Goal: Task Accomplishment & Management: Use online tool/utility

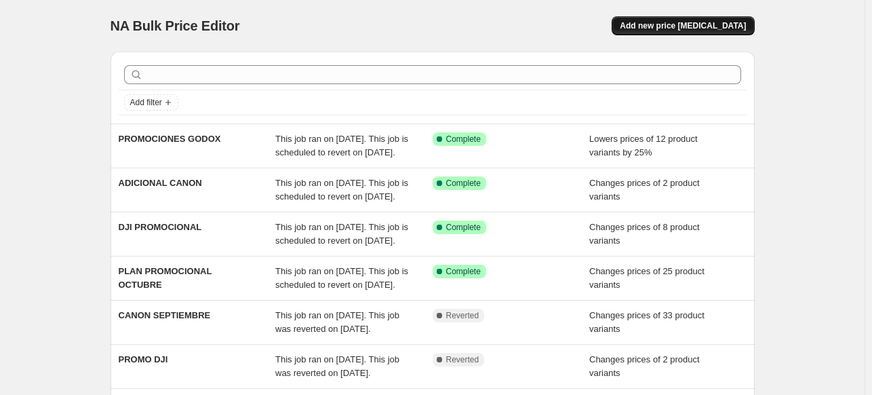
click at [675, 24] on span "Add new price [MEDICAL_DATA]" at bounding box center [683, 25] width 126 height 11
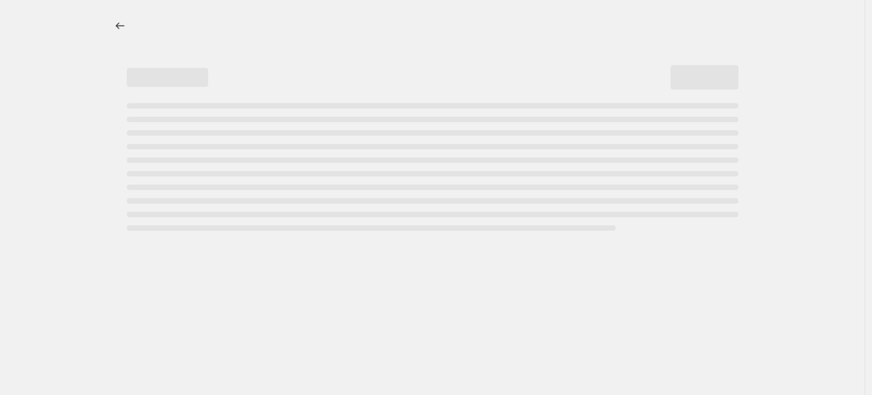
select select "percentage"
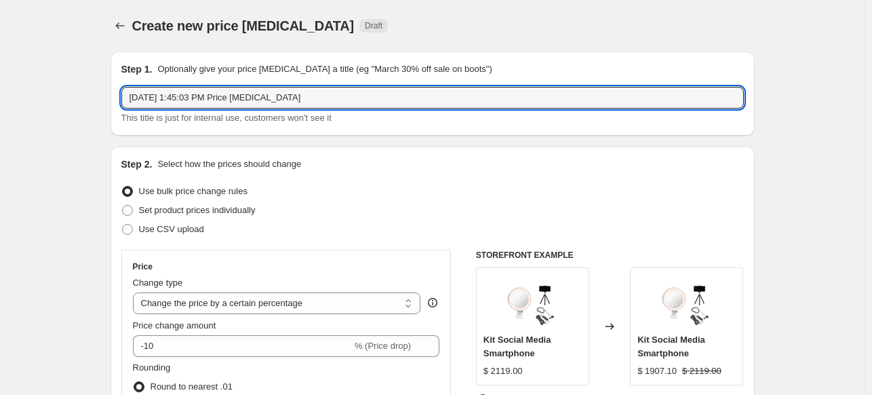
drag, startPoint x: 301, startPoint y: 100, endPoint x: 95, endPoint y: 121, distance: 207.1
type input "PROMOCIONES MANFROTTO"
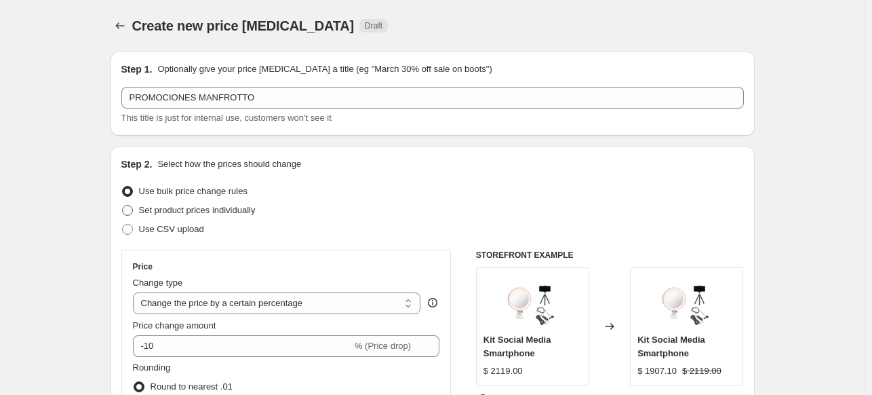
click at [227, 214] on span "Set product prices individually" at bounding box center [197, 210] width 117 height 10
click at [123, 205] on input "Set product prices individually" at bounding box center [122, 205] width 1 height 1
radio input "true"
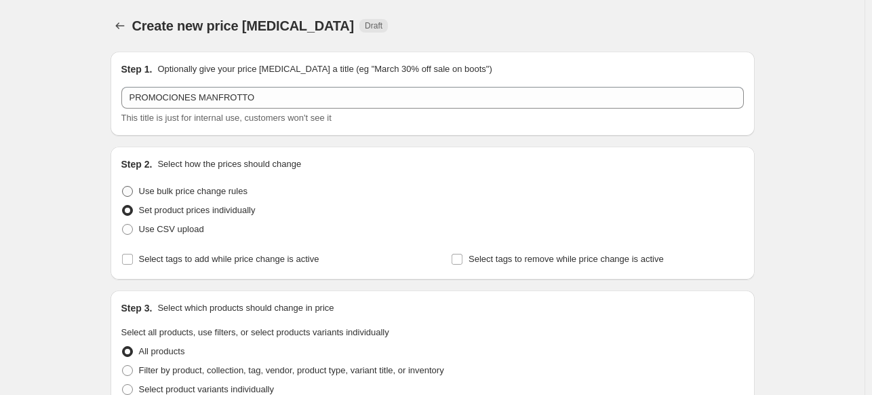
click at [205, 193] on span "Use bulk price change rules" at bounding box center [193, 191] width 108 height 10
click at [123, 186] on input "Use bulk price change rules" at bounding box center [122, 186] width 1 height 1
radio input "true"
select select "percentage"
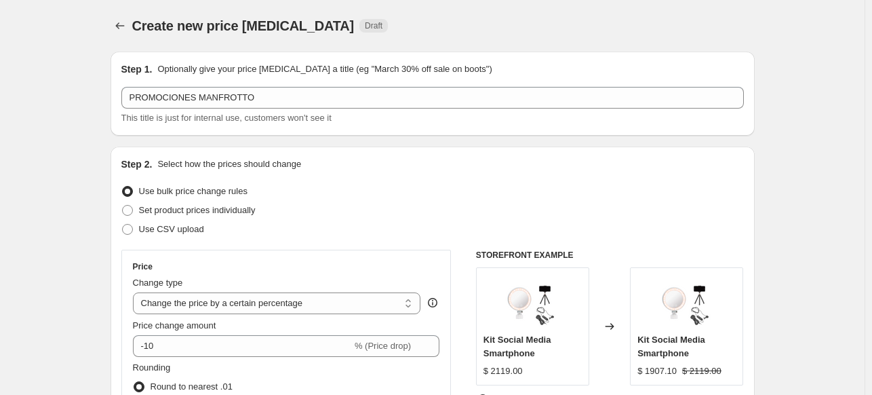
click at [127, 193] on span at bounding box center [127, 191] width 11 height 11
click at [123, 186] on input "Use bulk price change rules" at bounding box center [122, 186] width 1 height 1
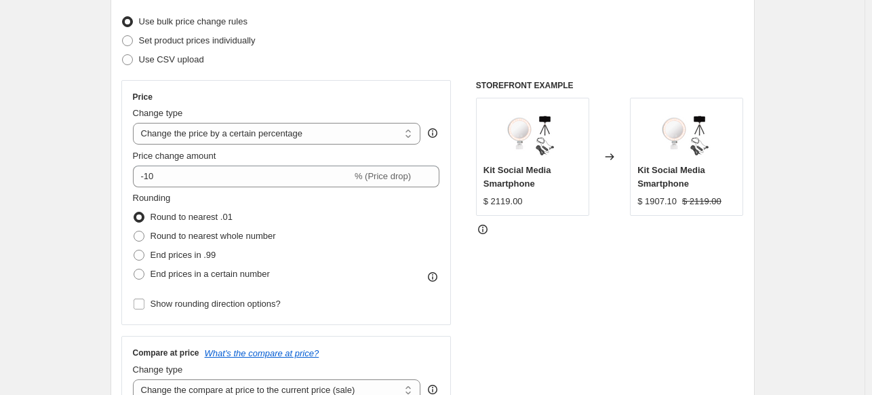
scroll to position [203, 0]
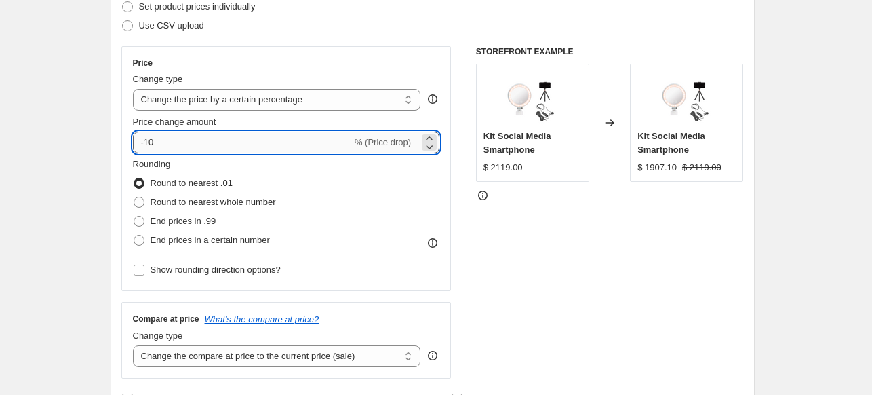
click at [165, 144] on input "-10" at bounding box center [242, 143] width 219 height 22
type input "-1"
type input "-20"
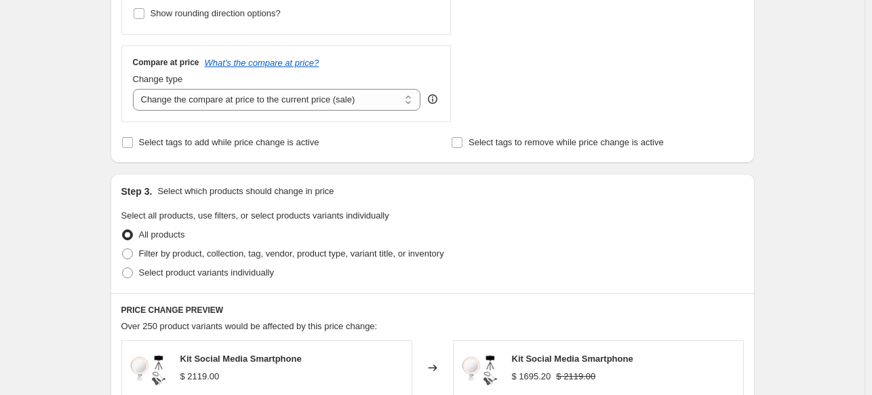
scroll to position [475, 0]
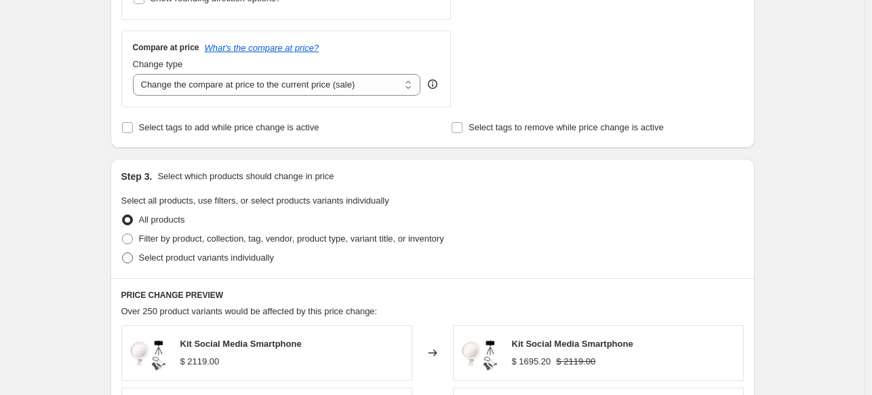
click at [259, 260] on span "Select product variants individually" at bounding box center [206, 257] width 135 height 10
click at [123, 253] on input "Select product variants individually" at bounding box center [122, 252] width 1 height 1
radio input "true"
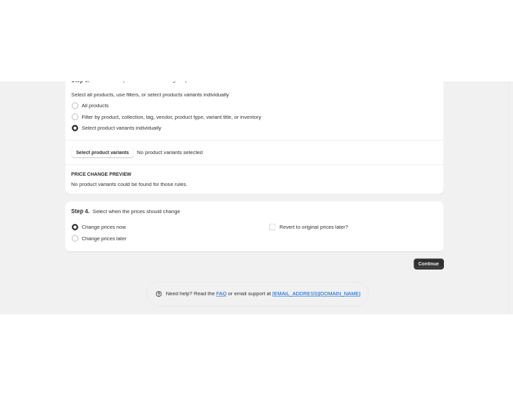
scroll to position [660, 0]
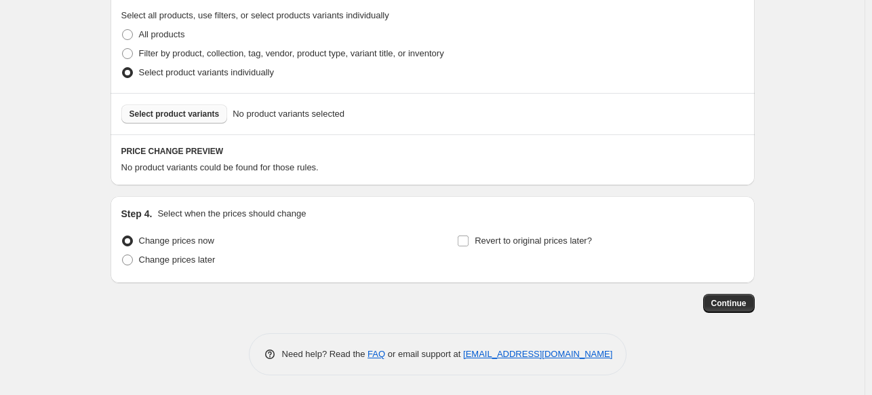
click at [185, 119] on span "Select product variants" at bounding box center [174, 113] width 90 height 11
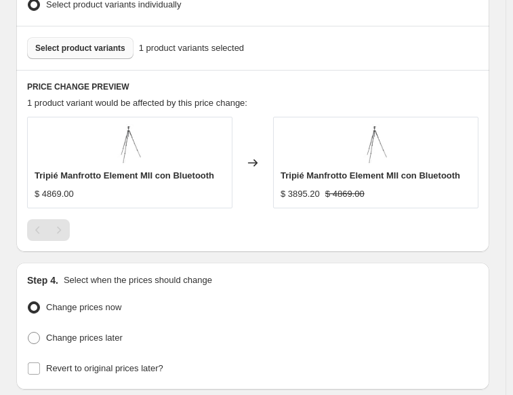
scroll to position [931, 0]
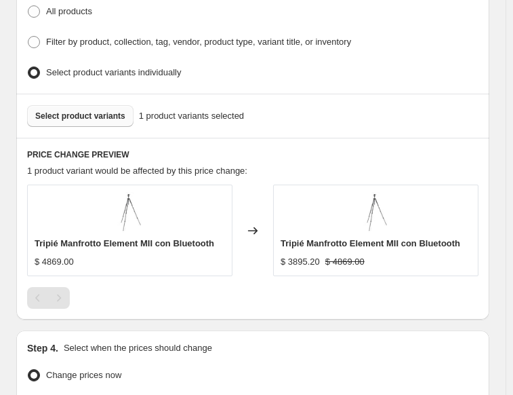
click at [87, 113] on button "Select product variants" at bounding box center [80, 116] width 106 height 22
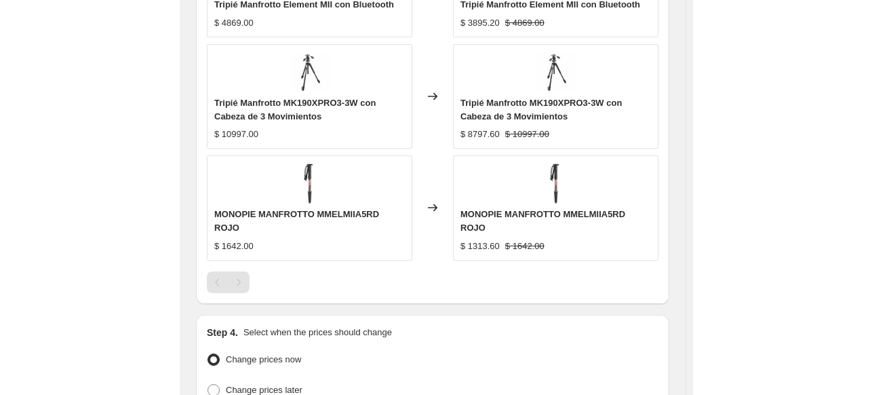
scroll to position [881, 0]
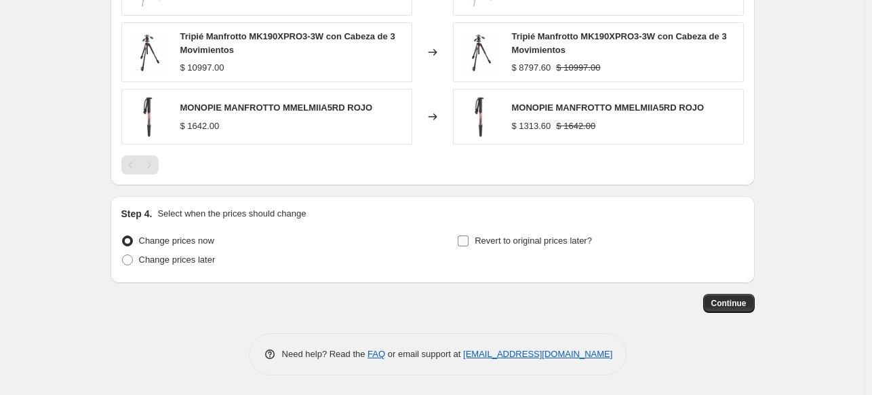
click at [468, 245] on input "Revert to original prices later?" at bounding box center [463, 240] width 11 height 11
checkbox input "true"
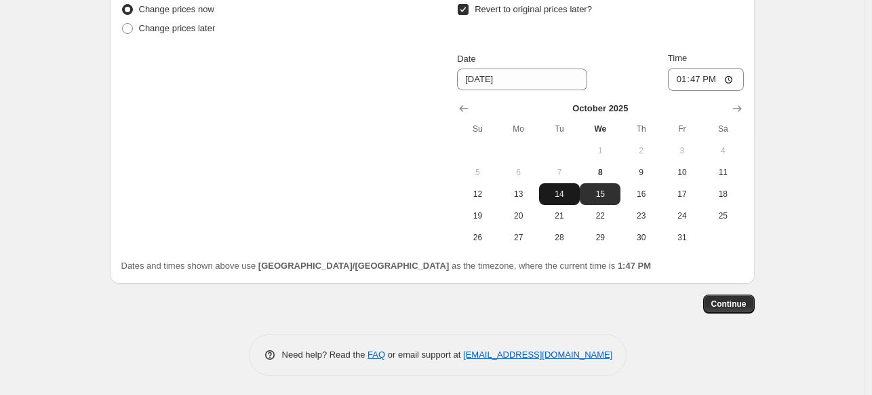
scroll to position [1112, 0]
click at [675, 232] on span "31" at bounding box center [682, 237] width 30 height 11
type input "[DATE]"
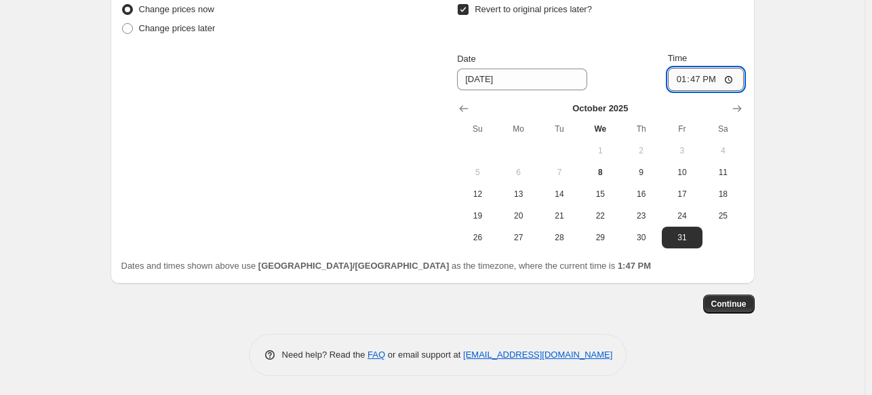
click at [686, 75] on input "13:47" at bounding box center [706, 79] width 76 height 23
type input "23:59"
click at [735, 311] on button "Continue" at bounding box center [729, 303] width 52 height 19
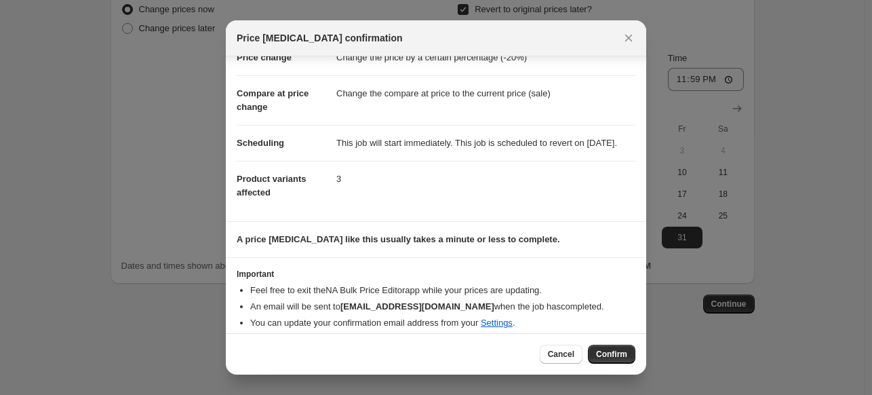
scroll to position [63, 0]
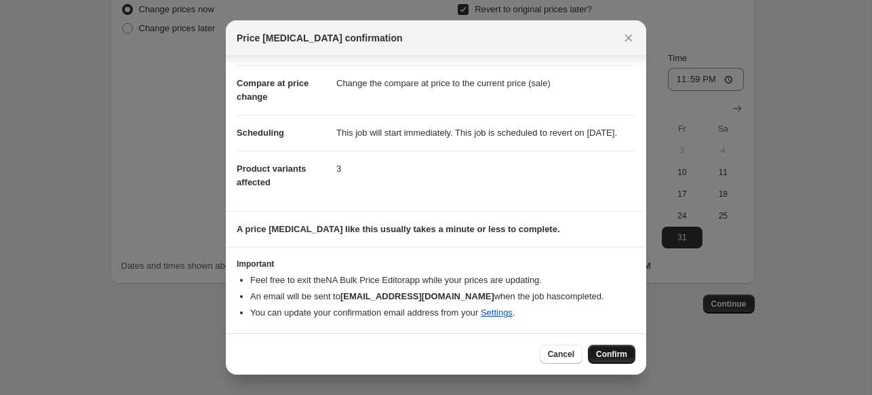
click at [615, 357] on span "Confirm" at bounding box center [611, 353] width 31 height 11
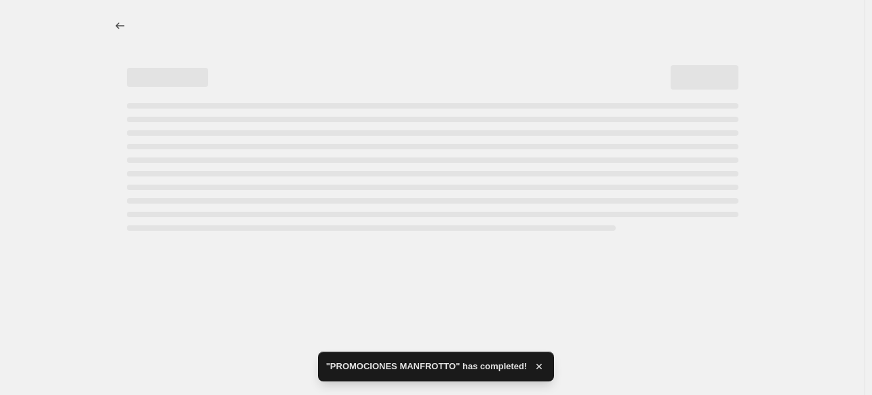
select select "percentage"
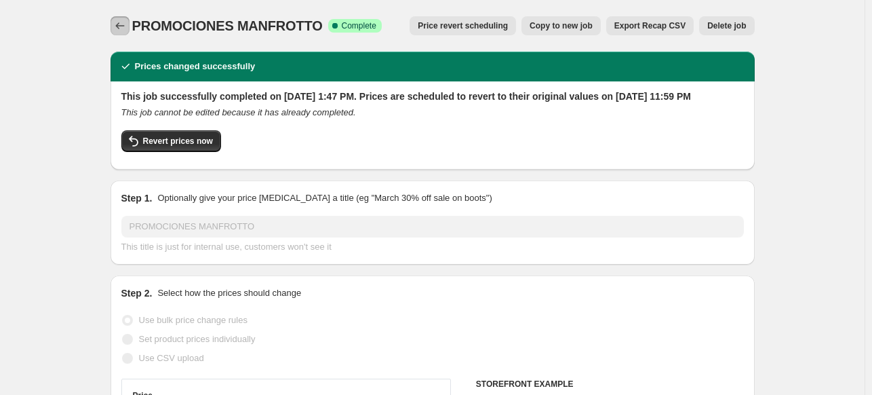
click at [127, 28] on icon "Price change jobs" at bounding box center [120, 26] width 14 height 14
